Goal: Task Accomplishment & Management: Manage account settings

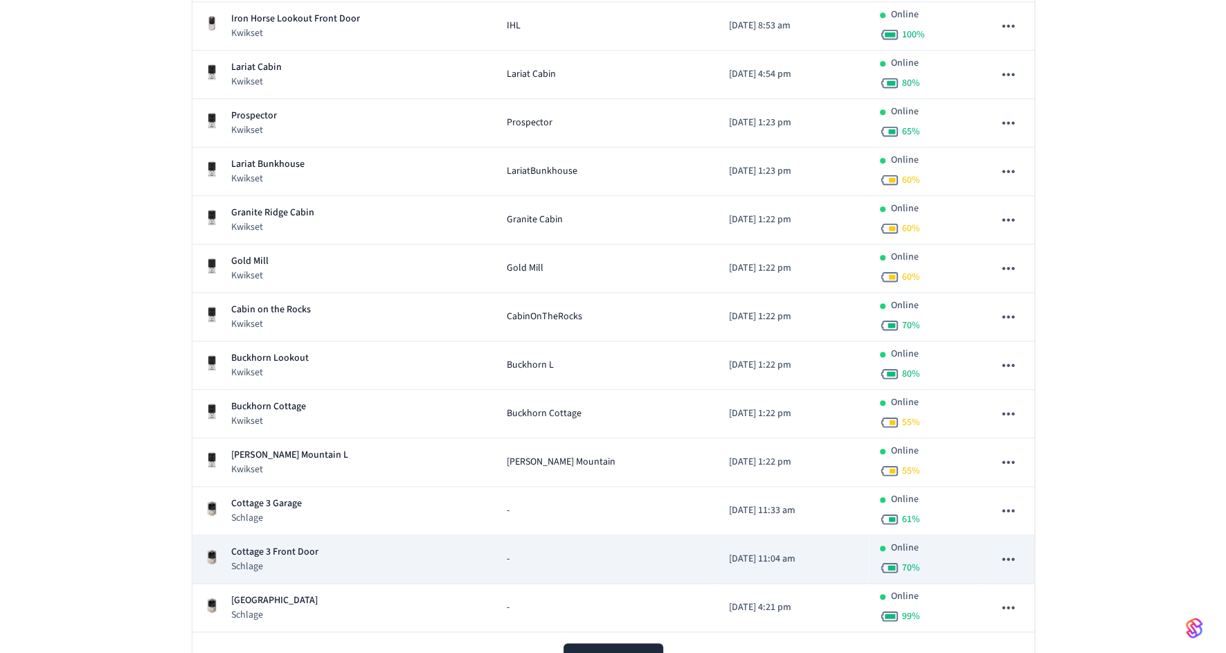
scroll to position [642, 0]
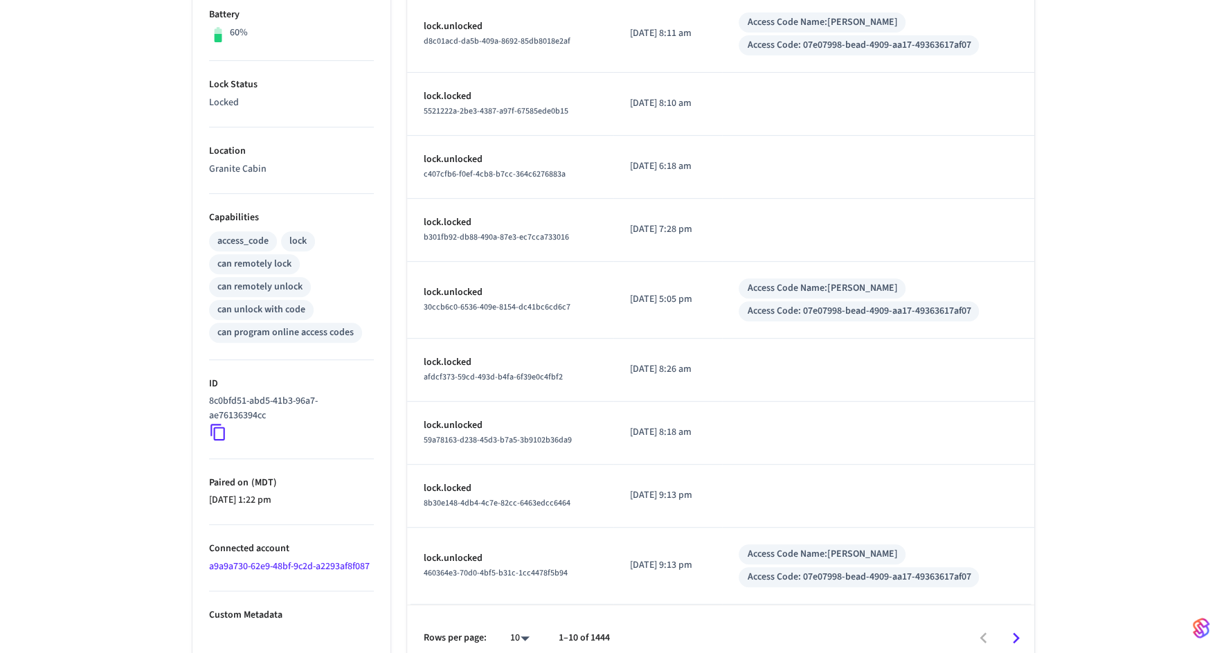
scroll to position [385, 0]
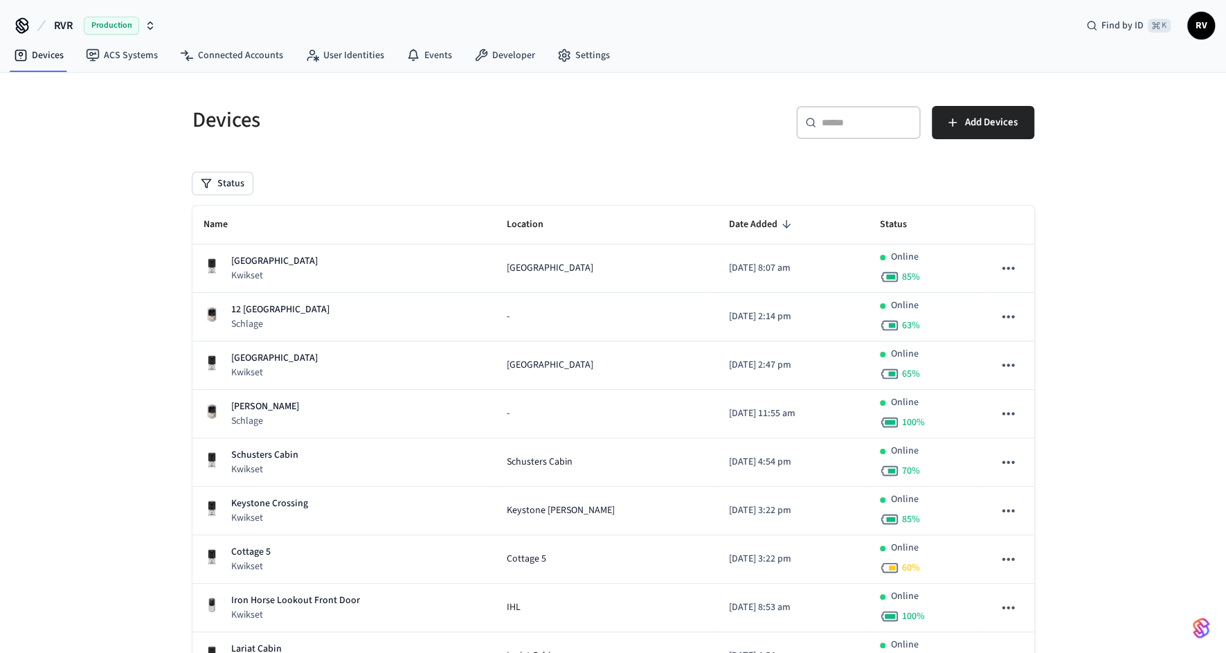
click at [888, 95] on div "​ ​ Add Devices" at bounding box center [819, 119] width 429 height 61
click at [874, 123] on input "text" at bounding box center [867, 123] width 90 height 14
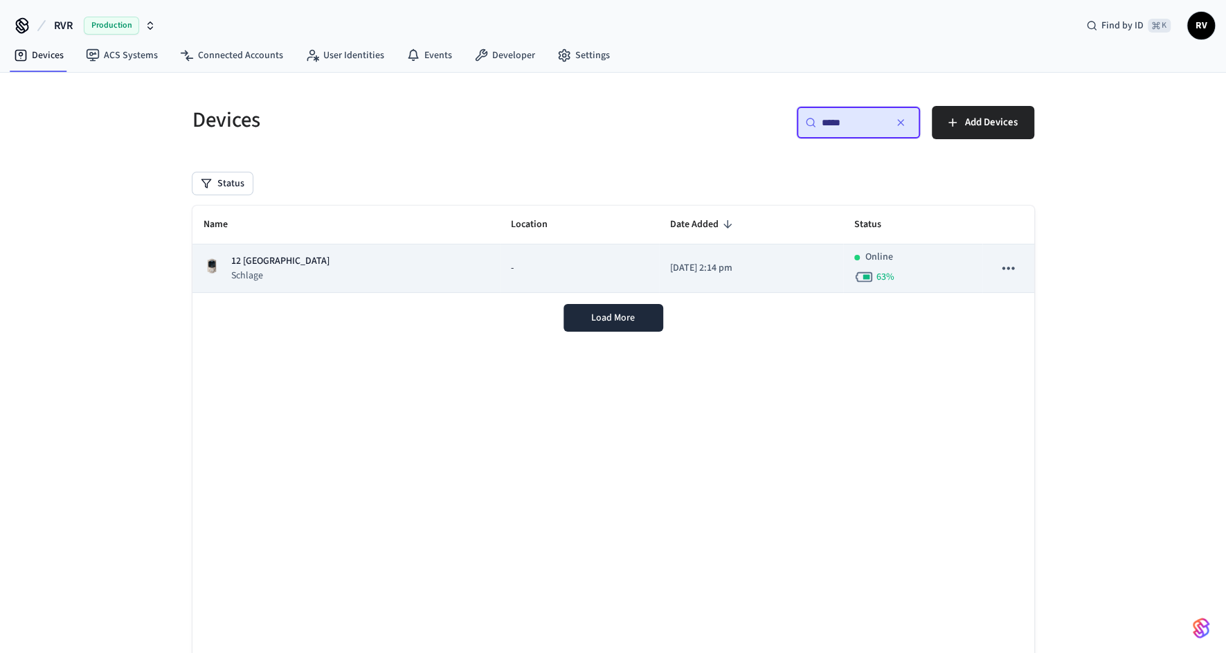
type input "*****"
click at [511, 270] on div "-" at bounding box center [579, 268] width 137 height 15
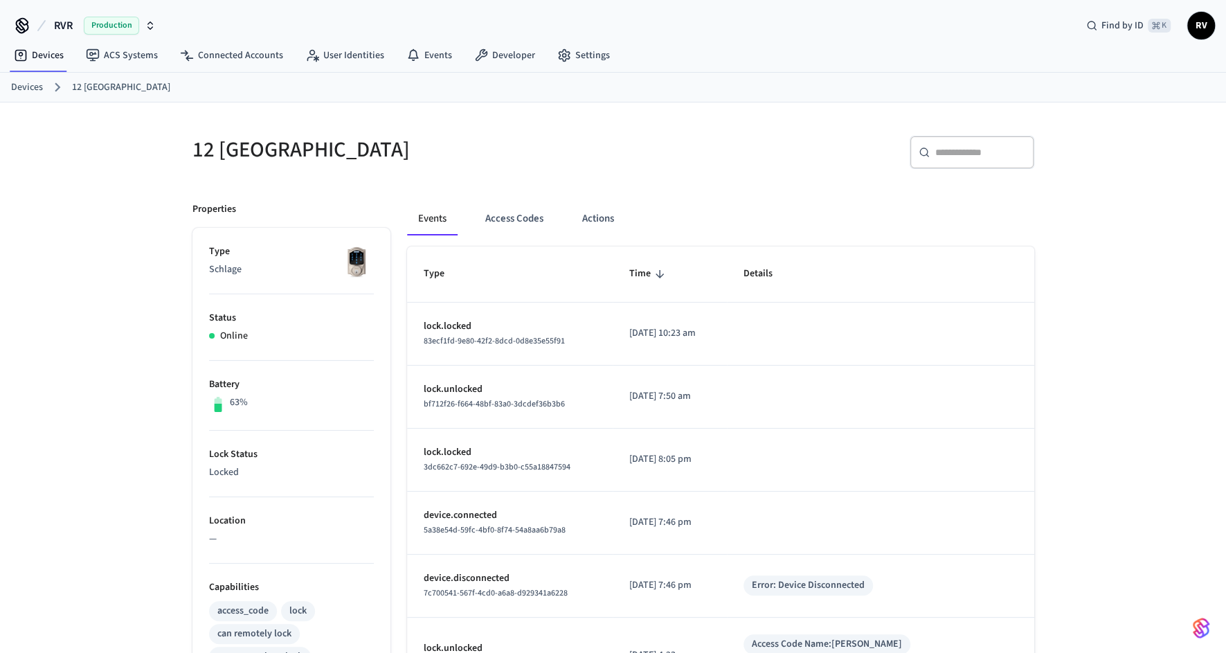
click at [518, 195] on div "Events Access Codes Actions Type Time Details lock.locked 83ecf1fd-9e80-42f2-8d…" at bounding box center [712, 606] width 644 height 841
click at [514, 215] on button "Access Codes" at bounding box center [514, 218] width 80 height 33
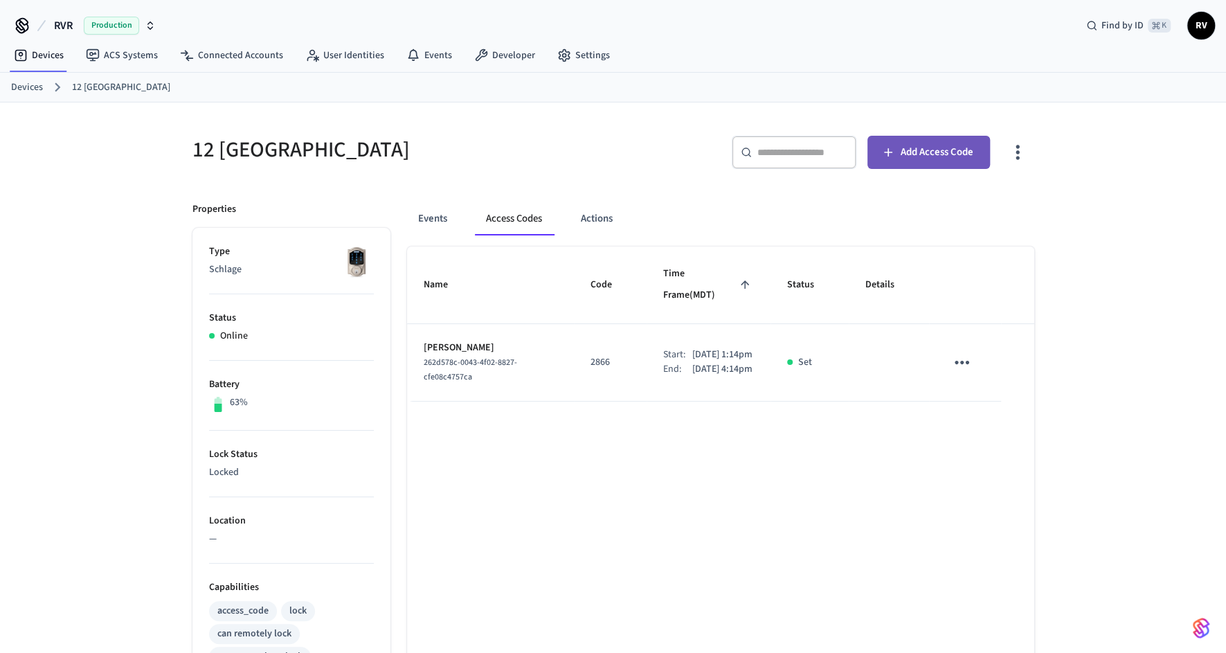
click at [973, 158] on span "Add Access Code" at bounding box center [937, 152] width 73 height 18
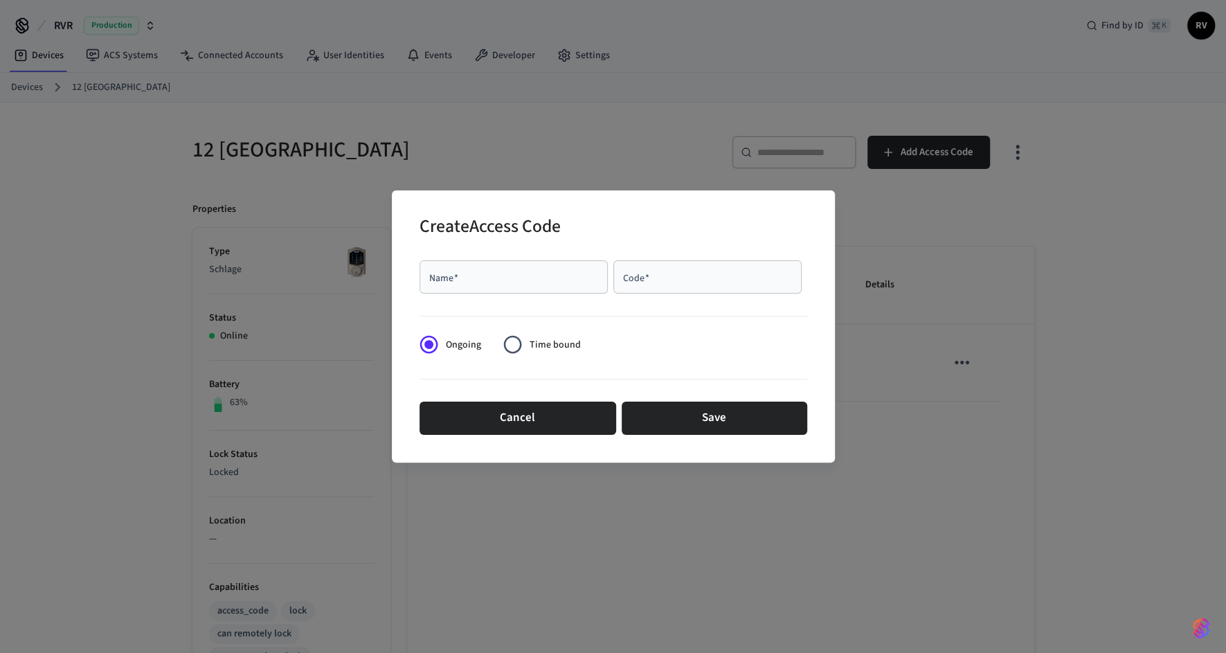
click at [540, 279] on input "Name   *" at bounding box center [514, 277] width 172 height 14
paste input "**********"
type input "**********"
click at [640, 273] on input "Code   *" at bounding box center [708, 277] width 172 height 14
type input "****"
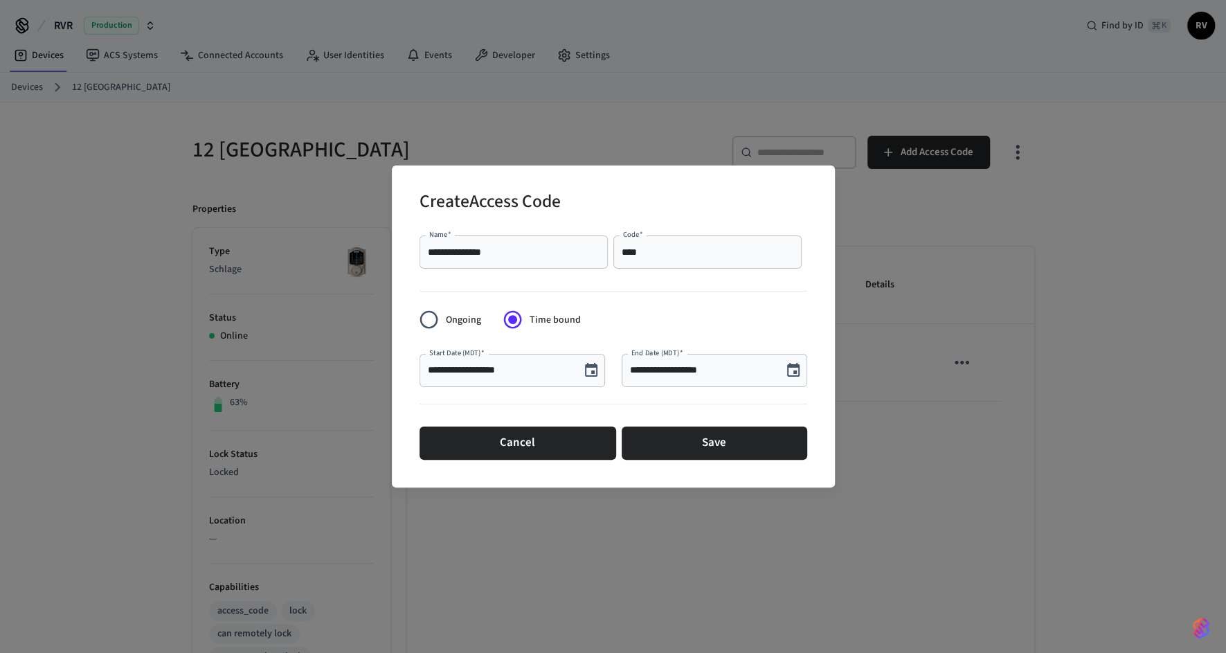
click at [595, 374] on icon "Choose date, selected date is Oct 1, 2025" at bounding box center [591, 370] width 17 height 17
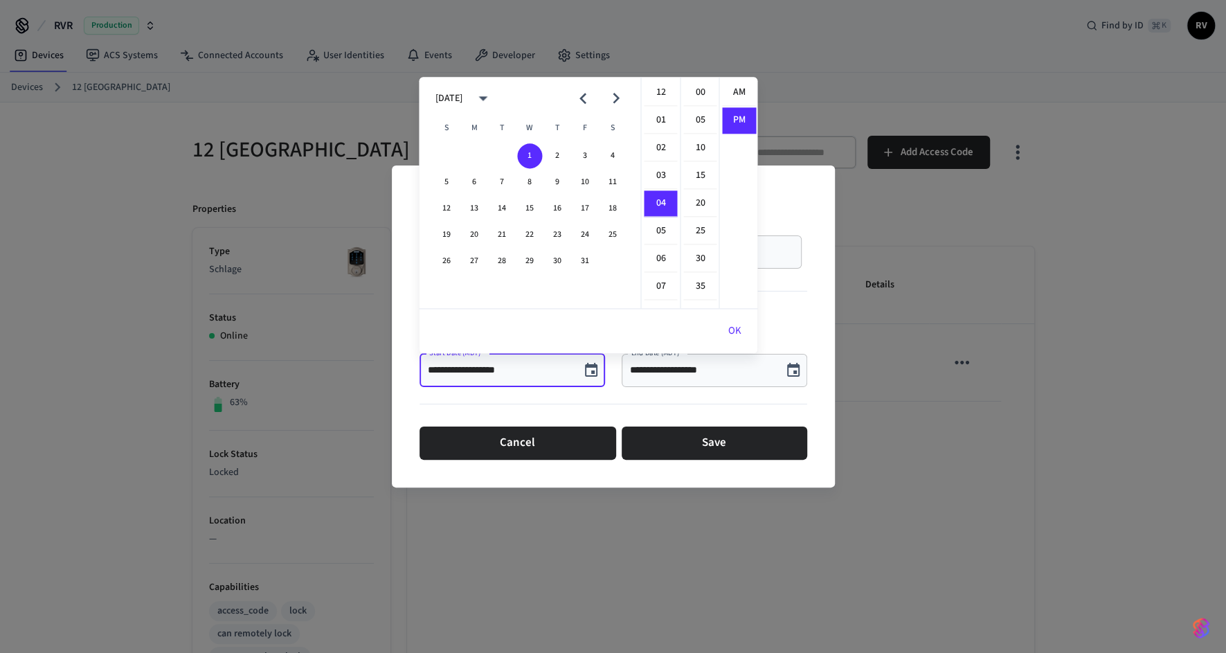
scroll to position [25, 0]
click at [564, 150] on button "2" at bounding box center [557, 155] width 25 height 25
click at [660, 134] on li "03" at bounding box center [660, 127] width 33 height 26
type input "**********"
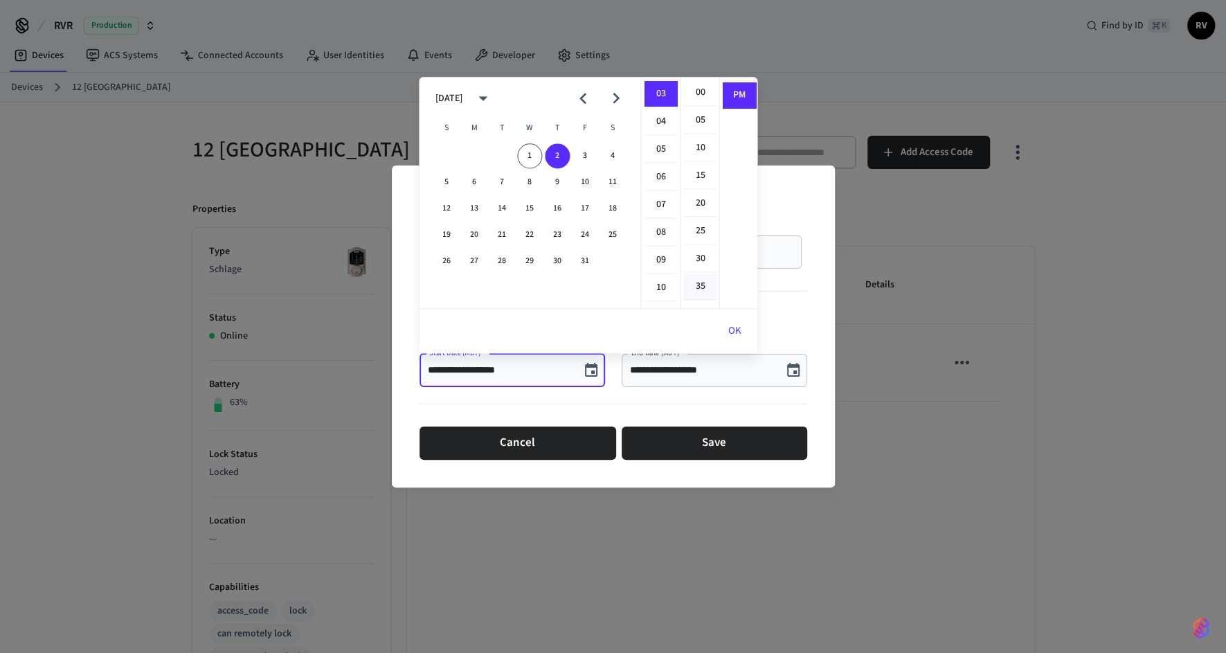
scroll to position [82, 0]
click at [720, 318] on button "OK" at bounding box center [734, 330] width 46 height 33
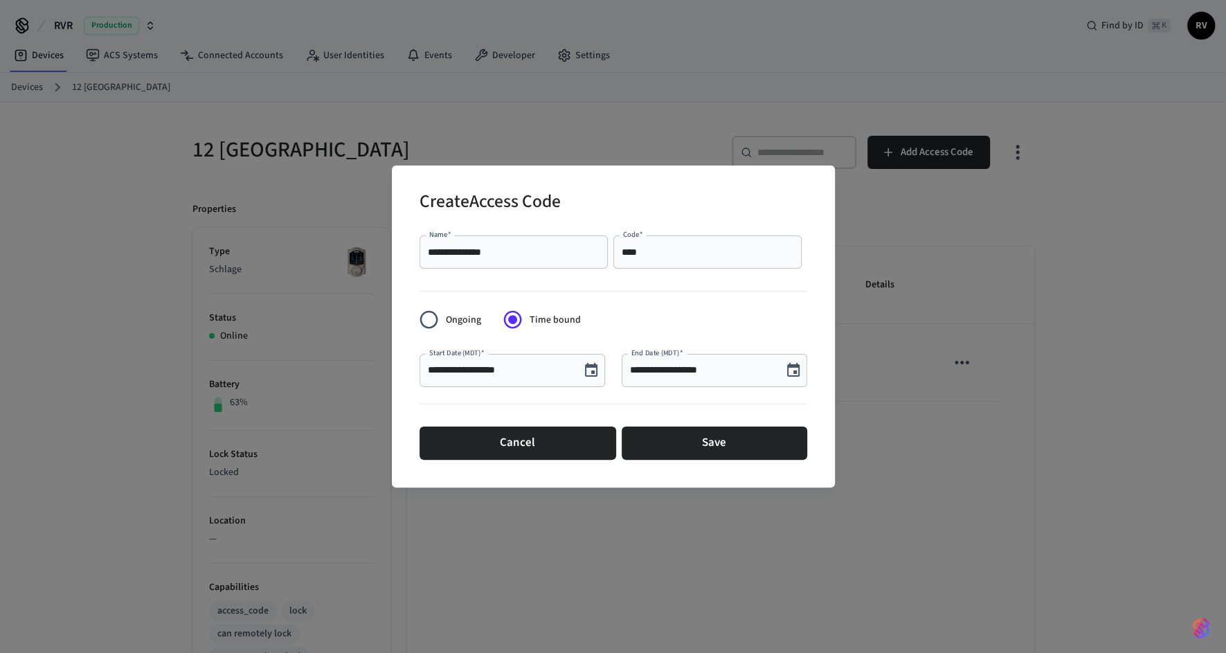
click at [787, 359] on button "Choose date, selected date is Oct 1, 2025" at bounding box center [794, 371] width 28 height 28
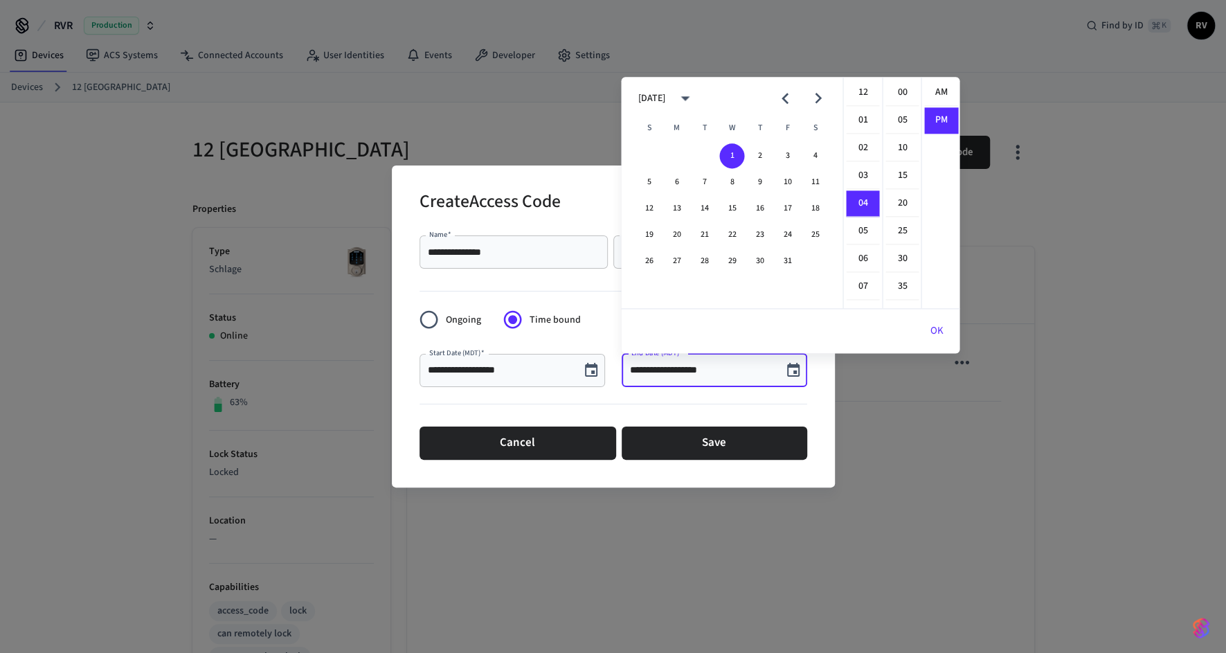
scroll to position [25, 0]
click at [786, 178] on button "10" at bounding box center [787, 182] width 25 height 25
type input "**********"
click at [946, 325] on button "OK" at bounding box center [936, 330] width 46 height 33
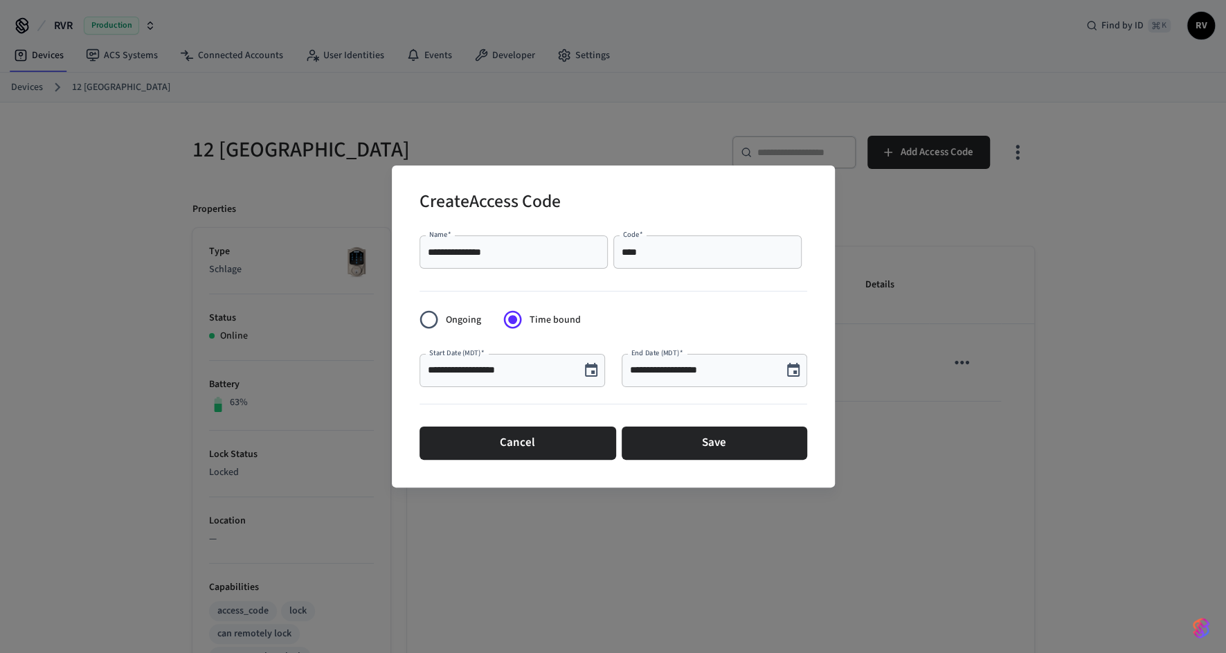
click at [735, 421] on div "Cancel Save" at bounding box center [614, 443] width 388 height 44
click at [659, 447] on button "Save" at bounding box center [715, 442] width 186 height 33
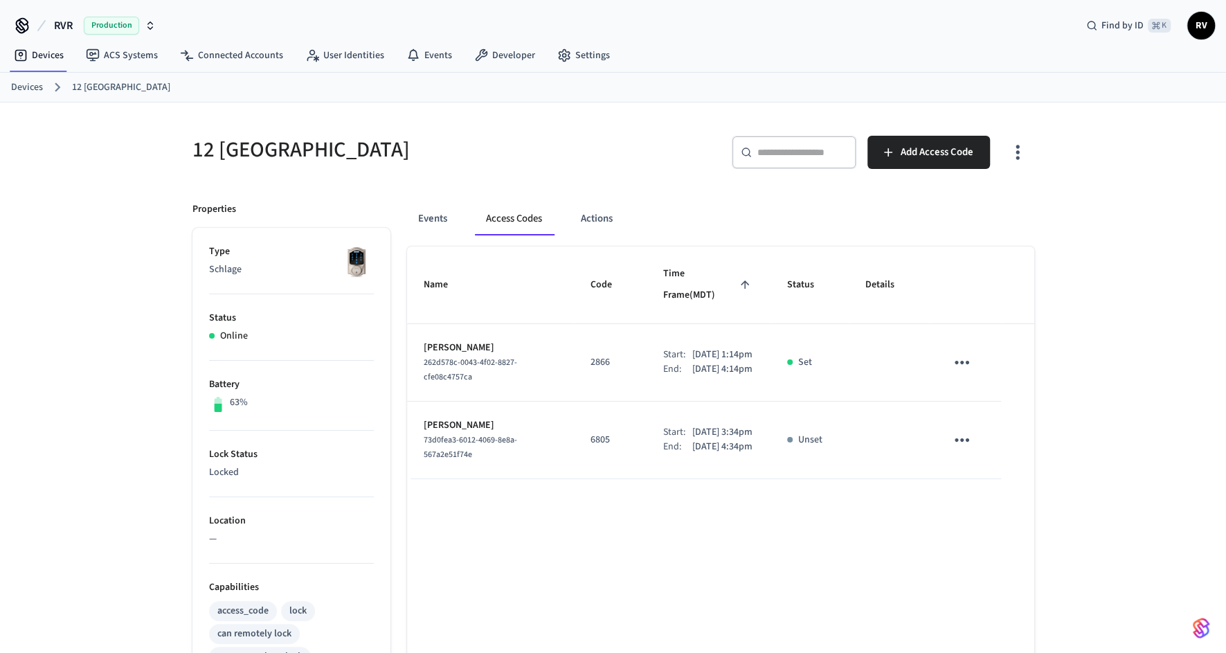
click at [20, 83] on link "Devices" at bounding box center [27, 87] width 32 height 15
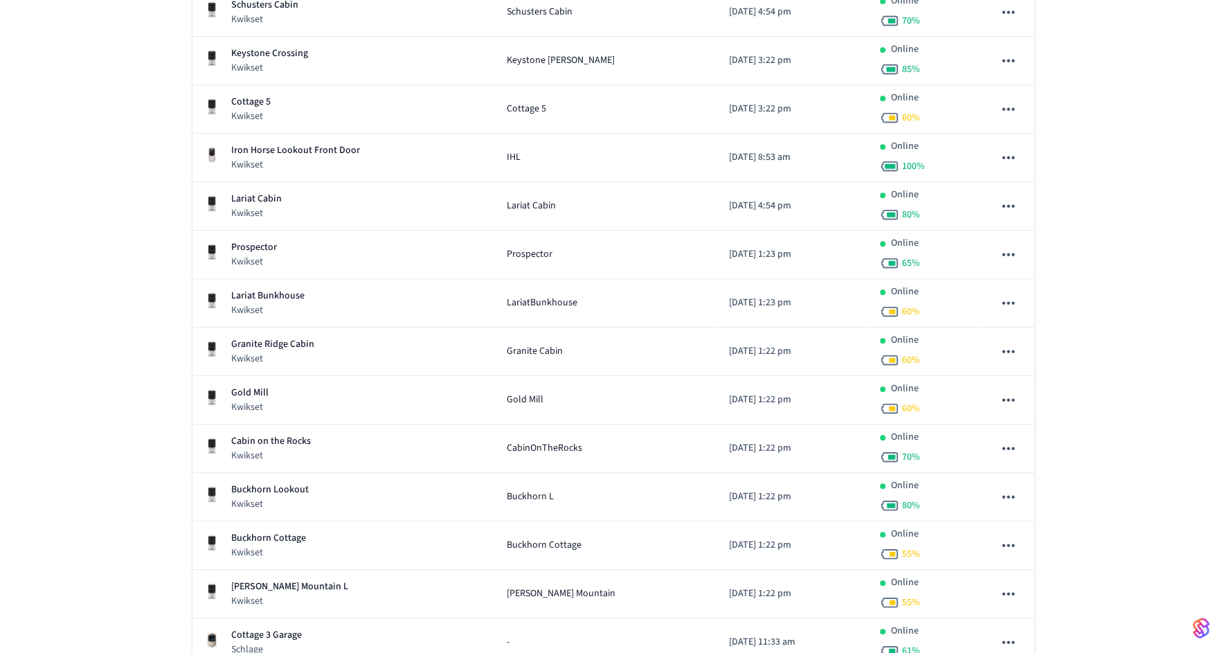
scroll to position [642, 0]
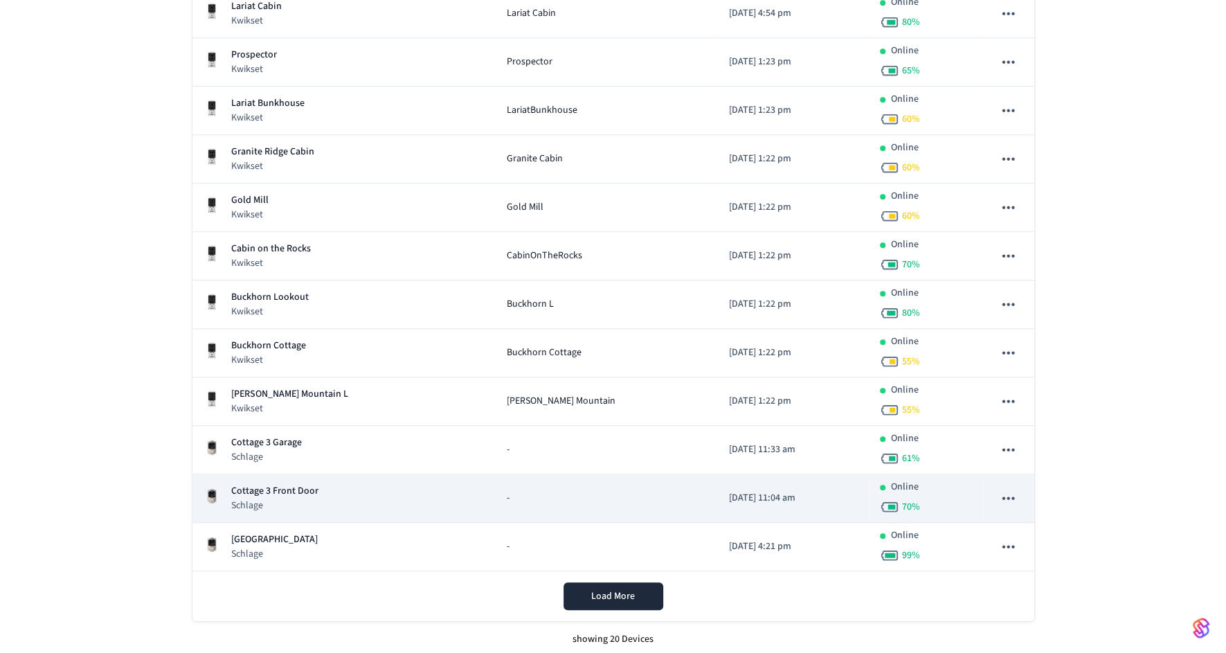
click at [294, 487] on p "Cottage 3 Front Door" at bounding box center [274, 491] width 87 height 15
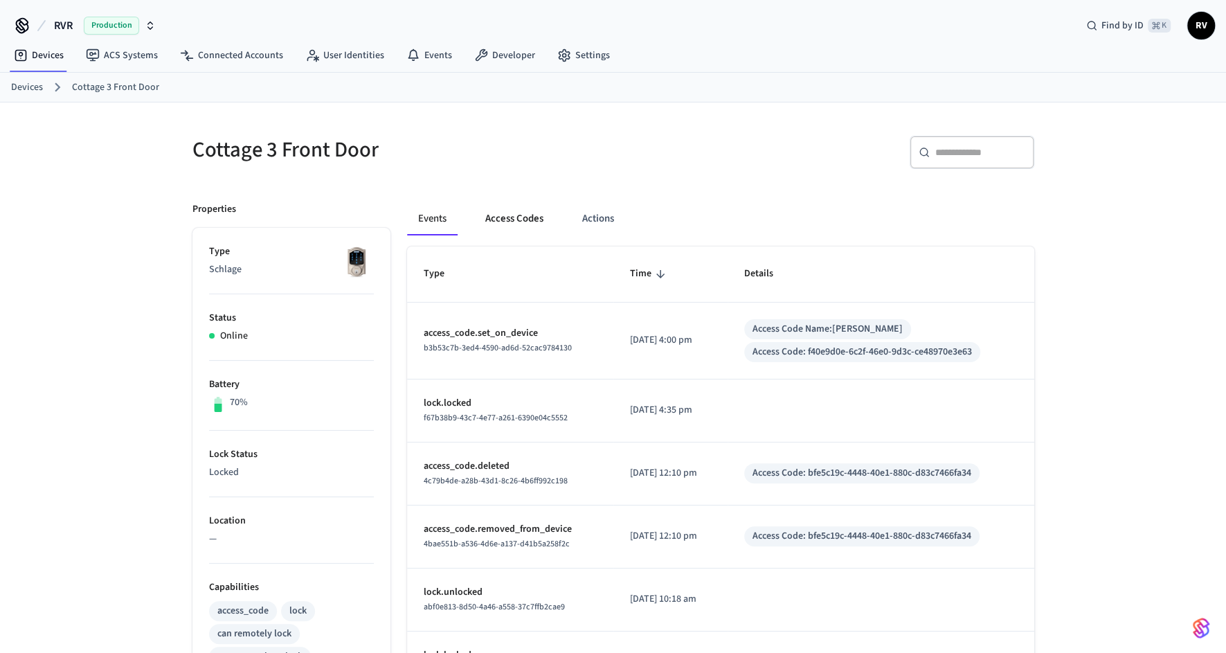
click at [505, 226] on button "Access Codes" at bounding box center [514, 218] width 80 height 33
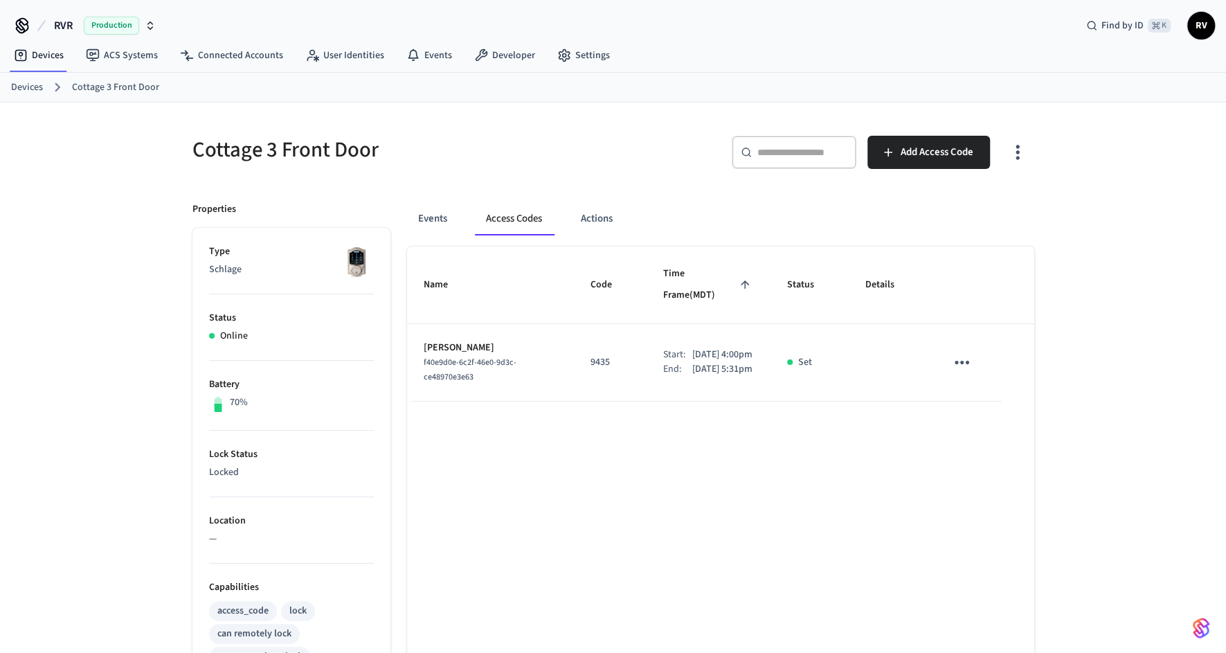
click at [15, 87] on link "Devices" at bounding box center [27, 87] width 32 height 15
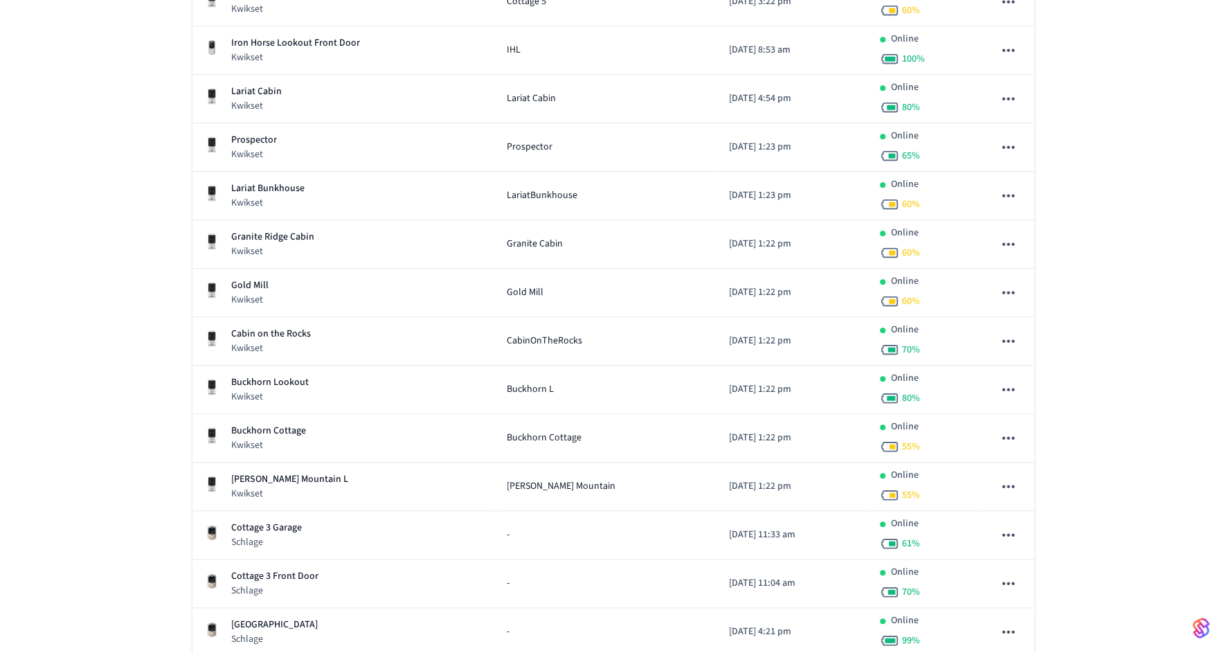
scroll to position [642, 0]
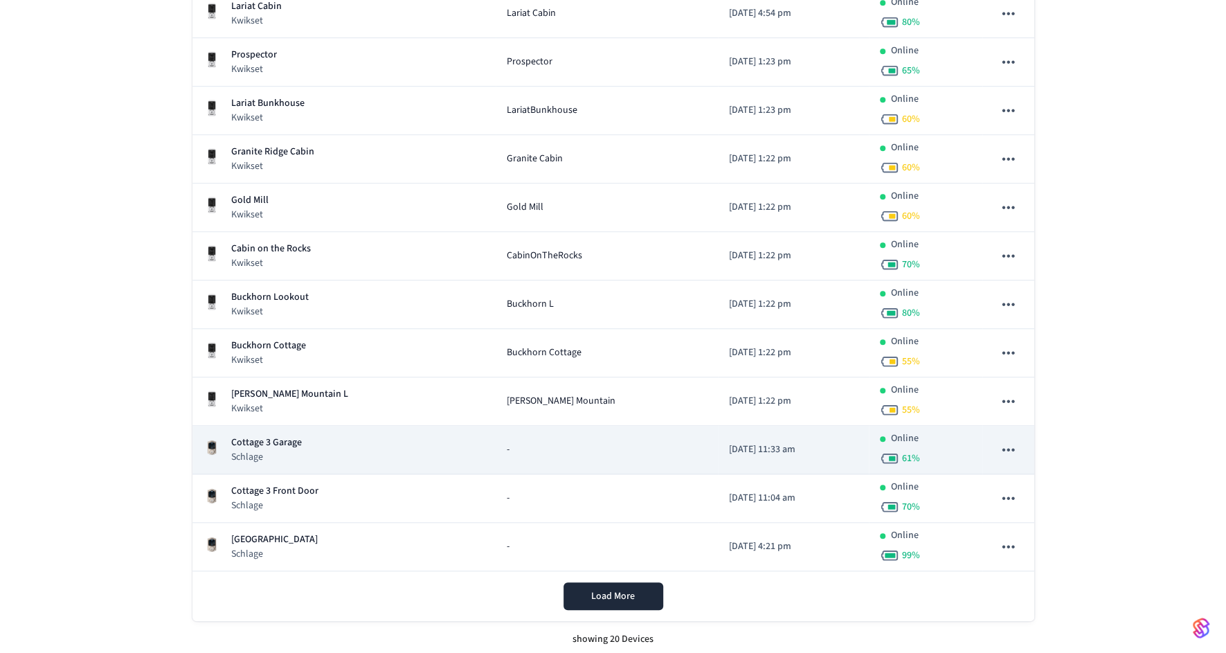
click at [280, 435] on p "Cottage 3 Garage" at bounding box center [266, 442] width 71 height 15
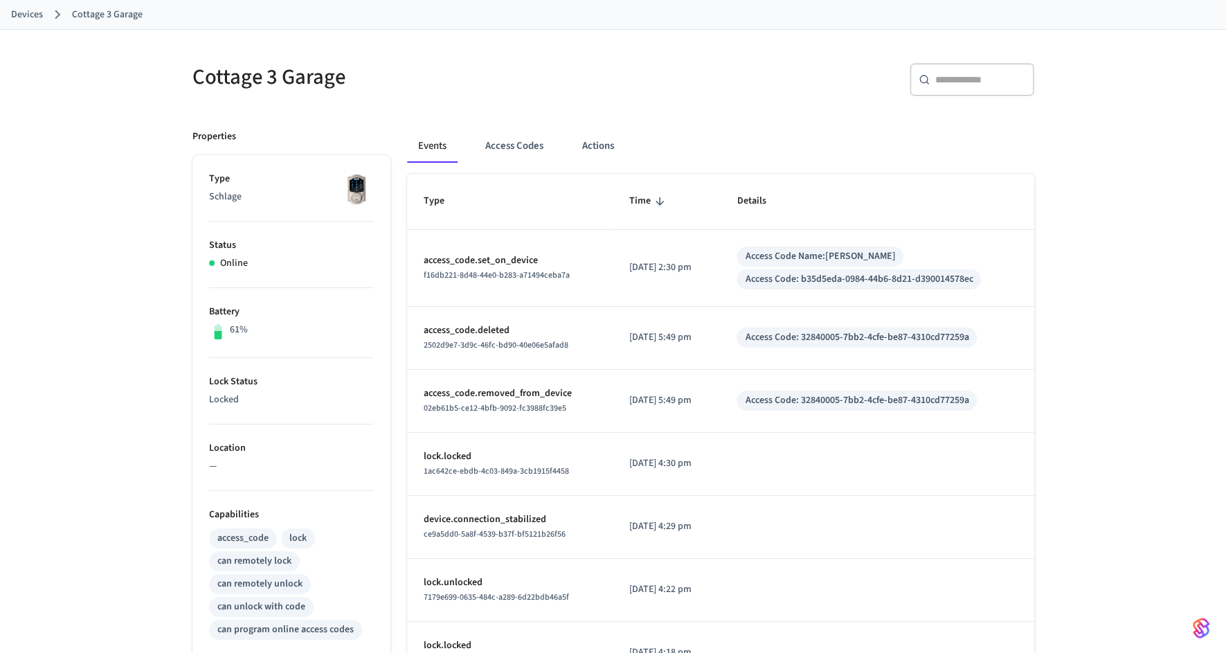
scroll to position [87, 0]
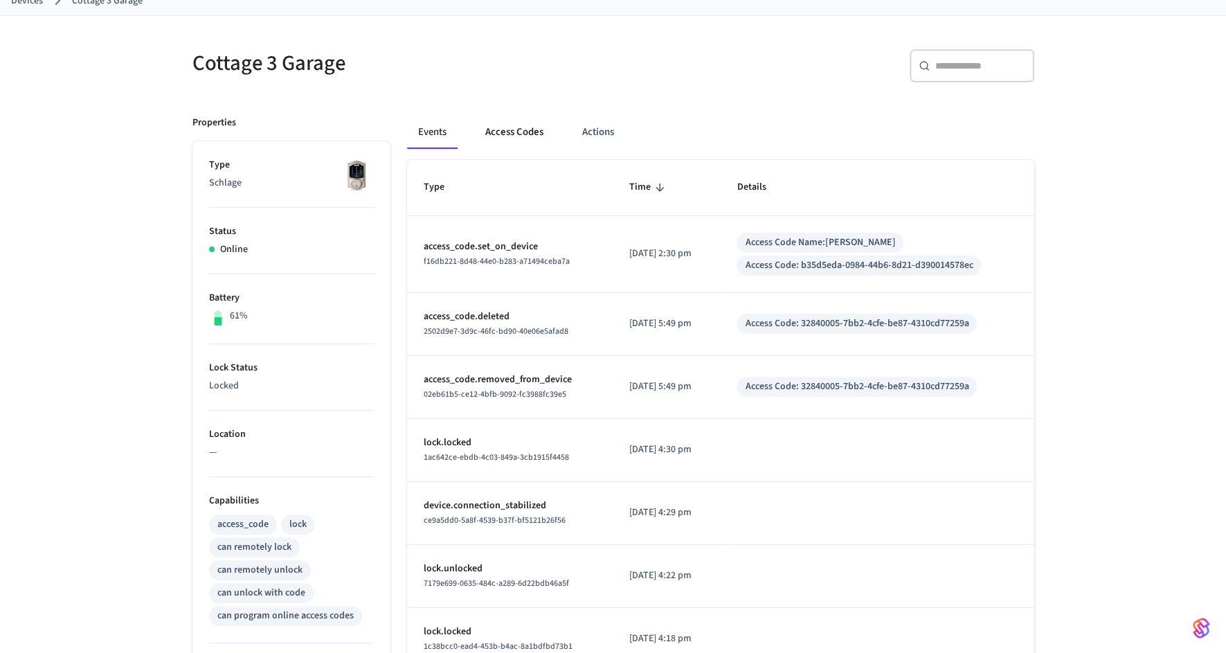
click at [509, 134] on button "Access Codes" at bounding box center [514, 132] width 80 height 33
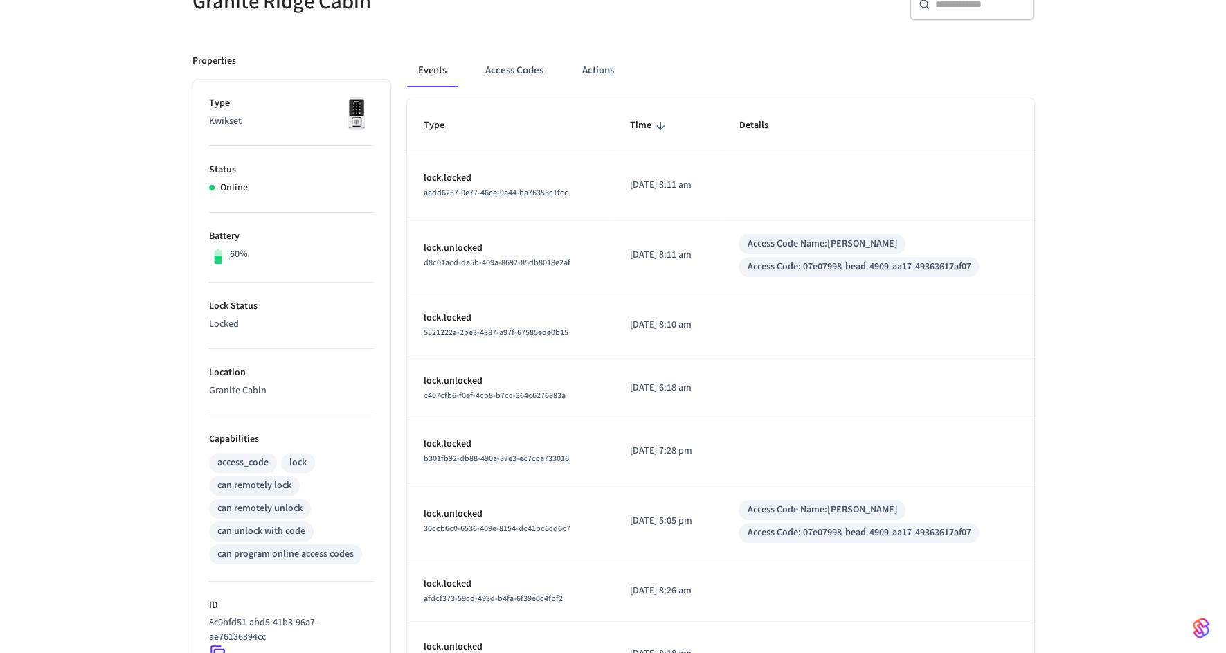
scroll to position [385, 0]
